Goal: Information Seeking & Learning: Learn about a topic

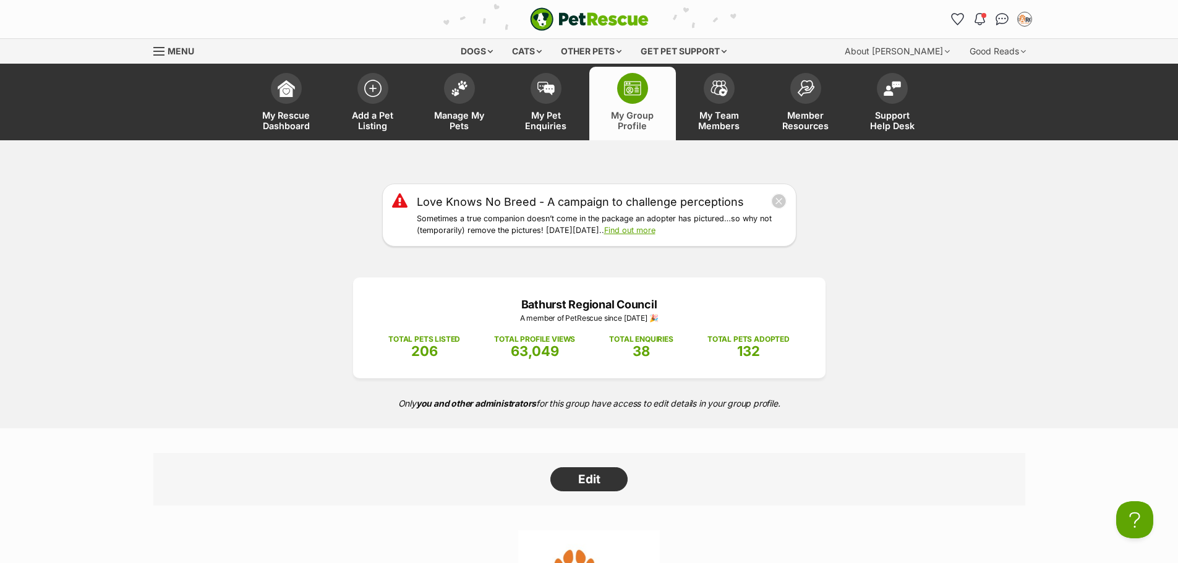
click at [634, 92] on img at bounding box center [632, 88] width 17 height 15
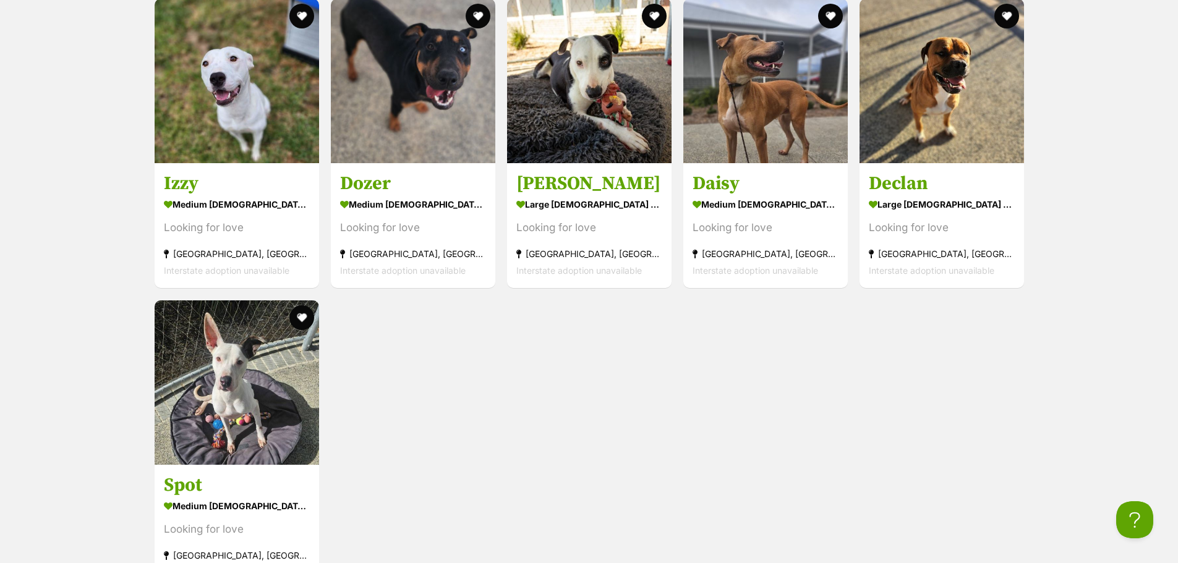
scroll to position [2340, 0]
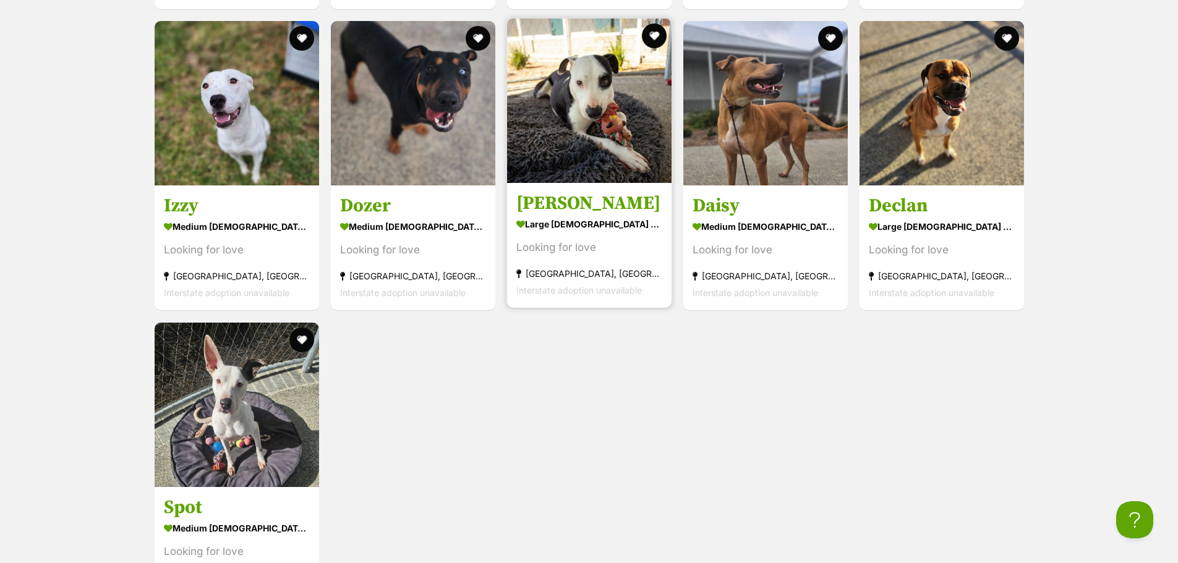
click at [574, 117] on img at bounding box center [589, 101] width 164 height 164
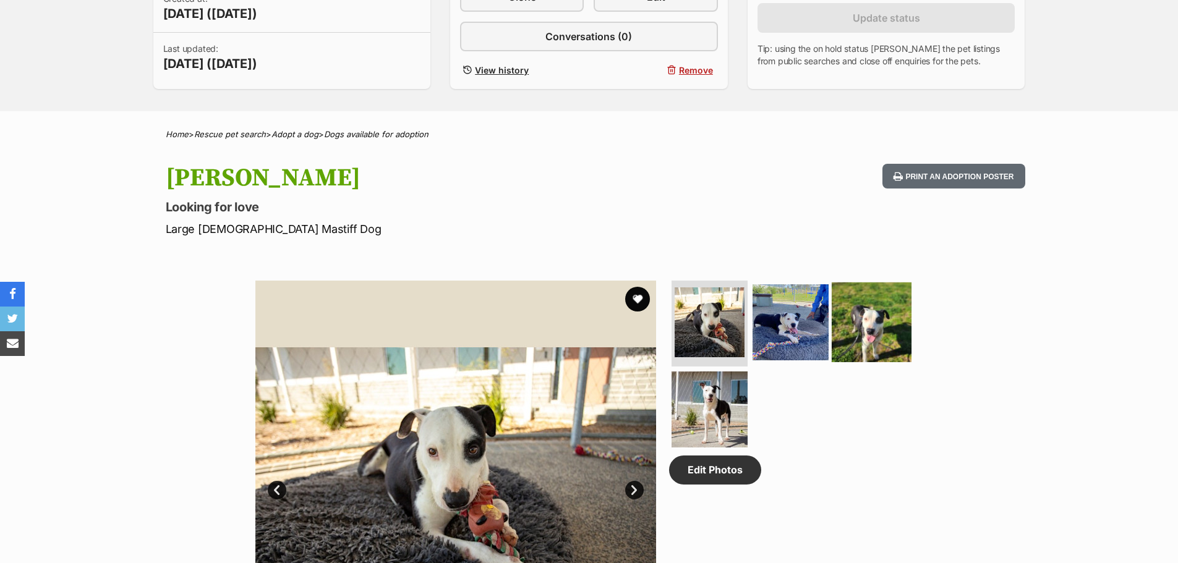
click at [878, 330] on img at bounding box center [872, 322] width 80 height 80
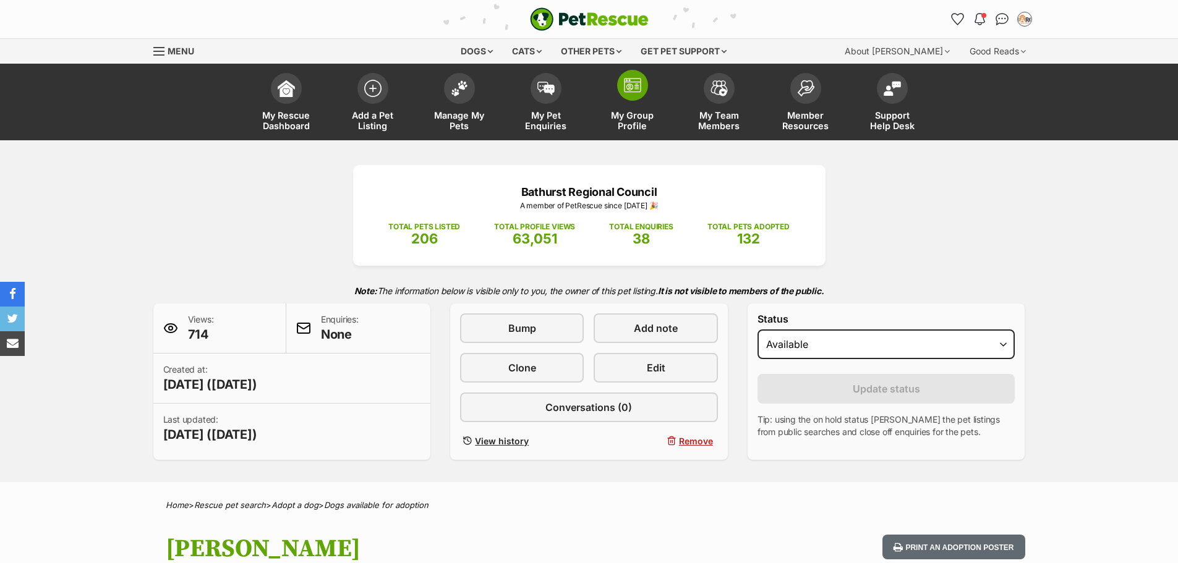
click at [628, 80] on img at bounding box center [632, 85] width 17 height 15
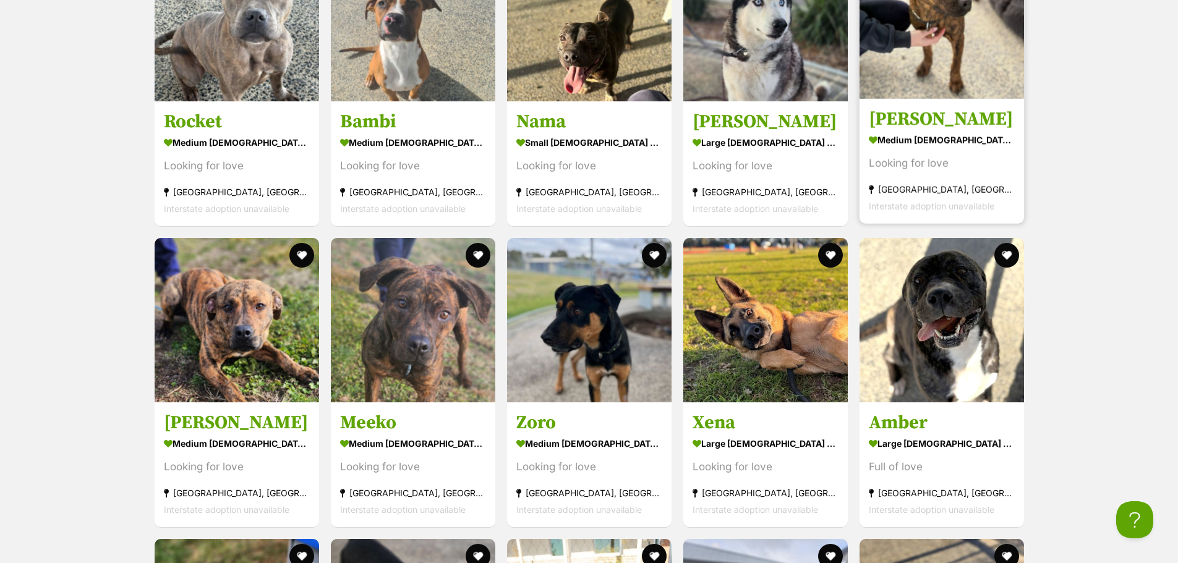
scroll to position [1855, 0]
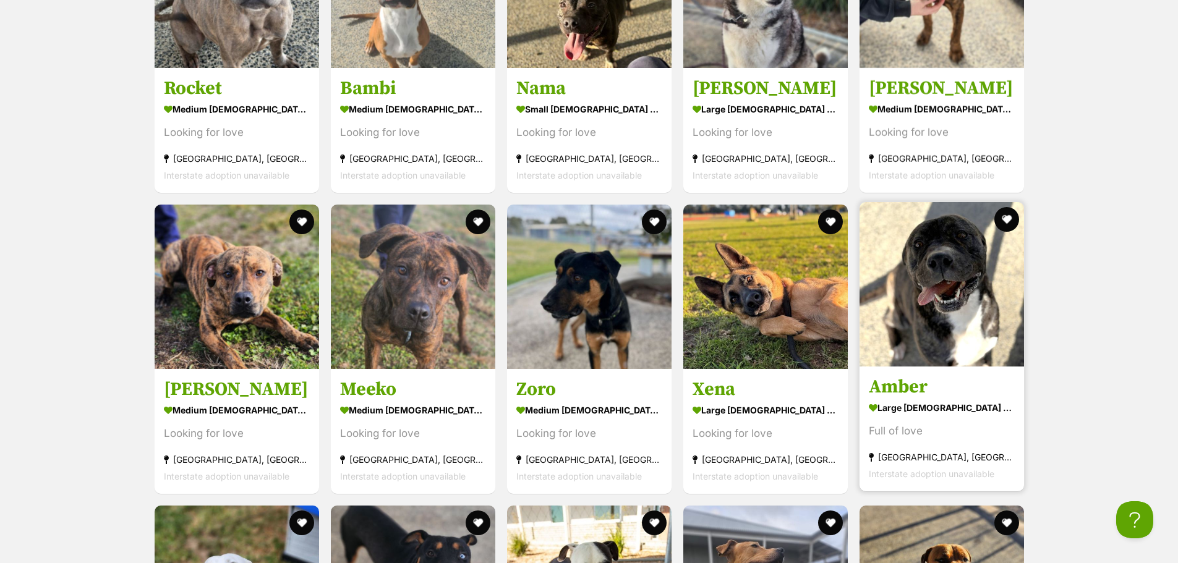
click at [955, 308] on img at bounding box center [942, 284] width 164 height 164
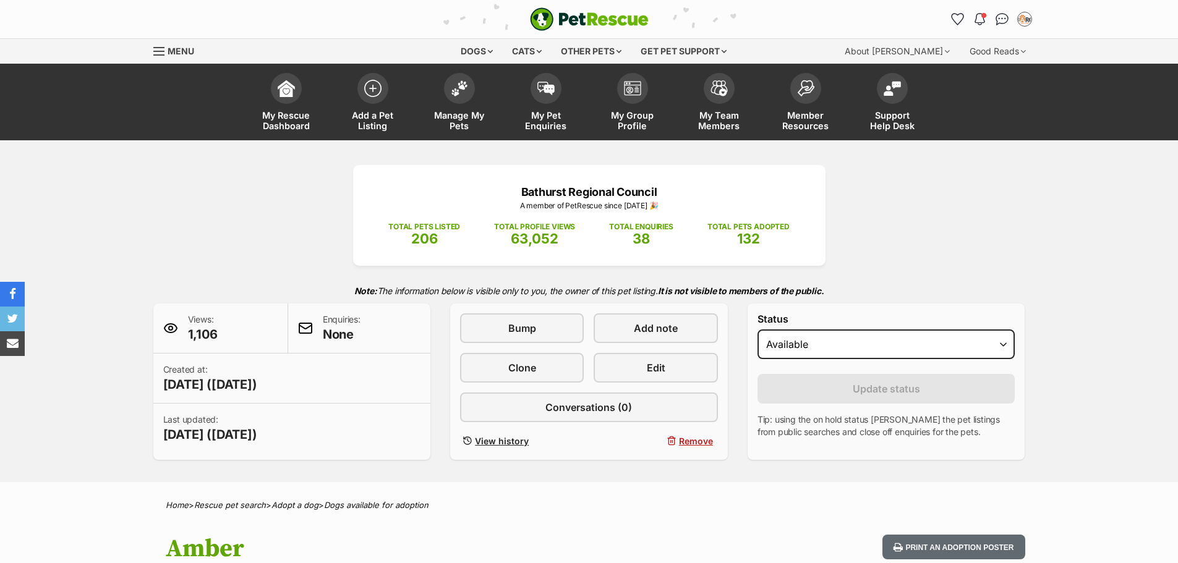
select select "rehomed"
click at [758, 330] on select "Draft Available On hold Adopted" at bounding box center [887, 345] width 258 height 30
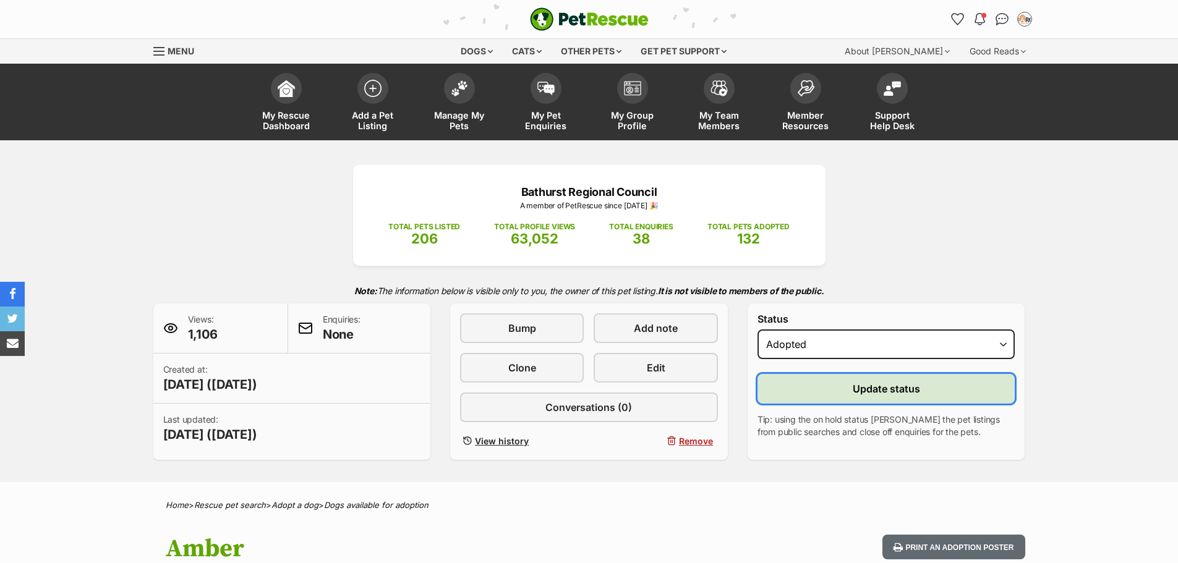
click at [799, 384] on button "Update status" at bounding box center [887, 389] width 258 height 30
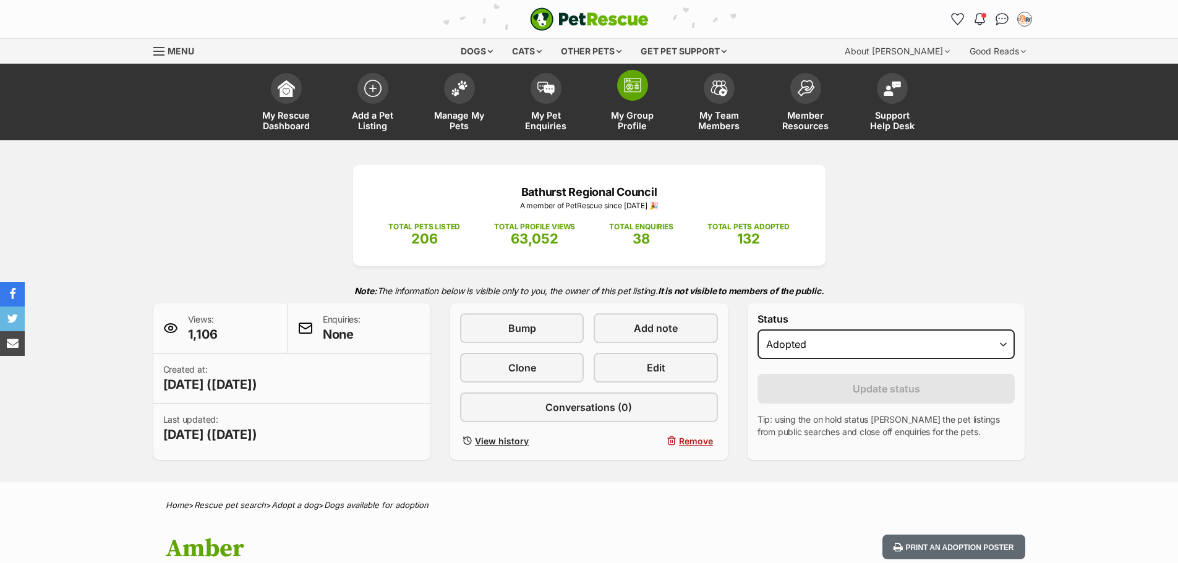
click at [632, 90] on img at bounding box center [632, 85] width 17 height 15
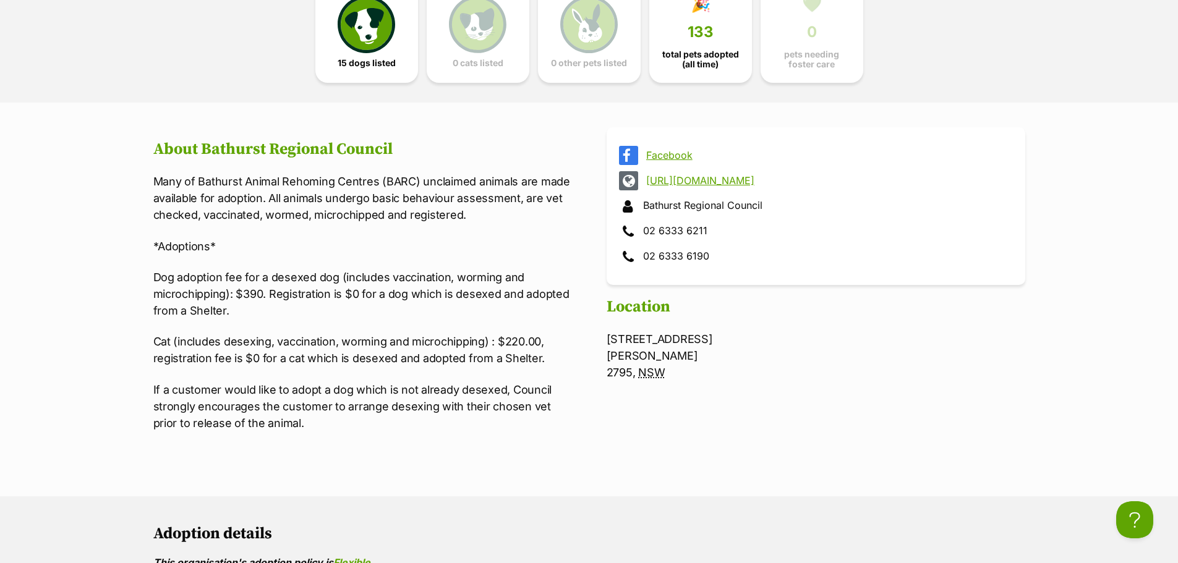
scroll to position [680, 0]
